Goal: Task Accomplishment & Management: Manage account settings

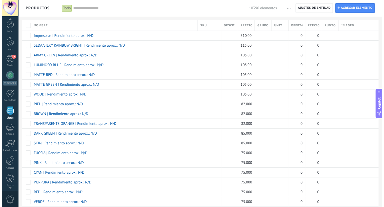
scroll to position [1, 0]
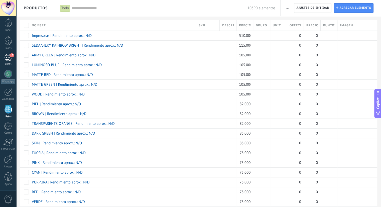
click at [13, 57] on link "15 Chats" at bounding box center [8, 60] width 16 height 12
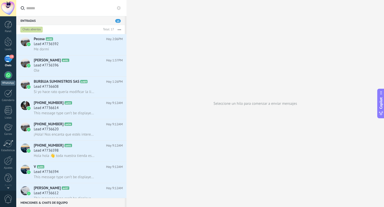
click at [6, 76] on div at bounding box center [8, 75] width 8 height 8
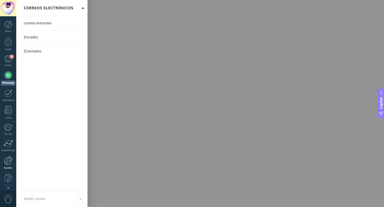
click at [5, 166] on div "Ajustes" at bounding box center [8, 167] width 15 height 3
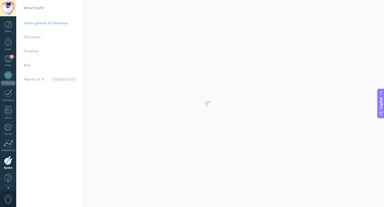
scroll to position [1, 0]
